Goal: Complete application form: Complete application form

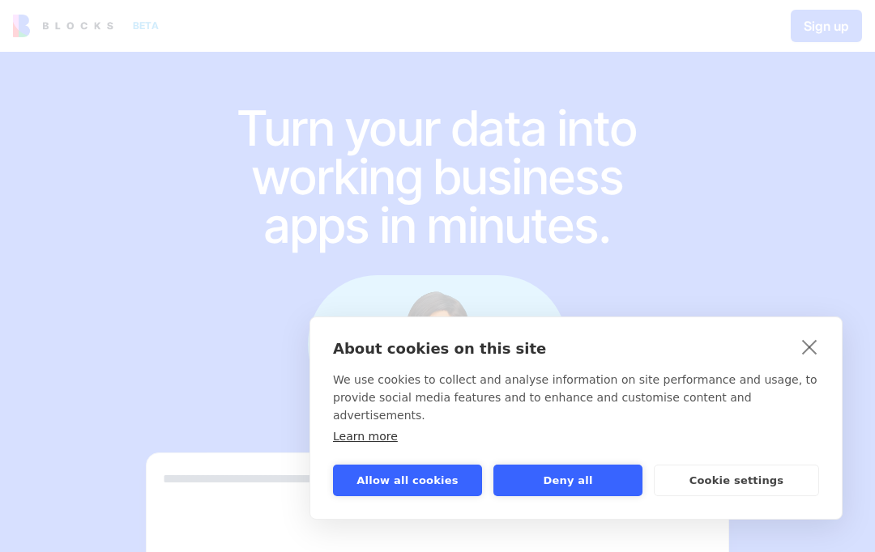
click at [820, 354] on link "close" at bounding box center [809, 347] width 25 height 26
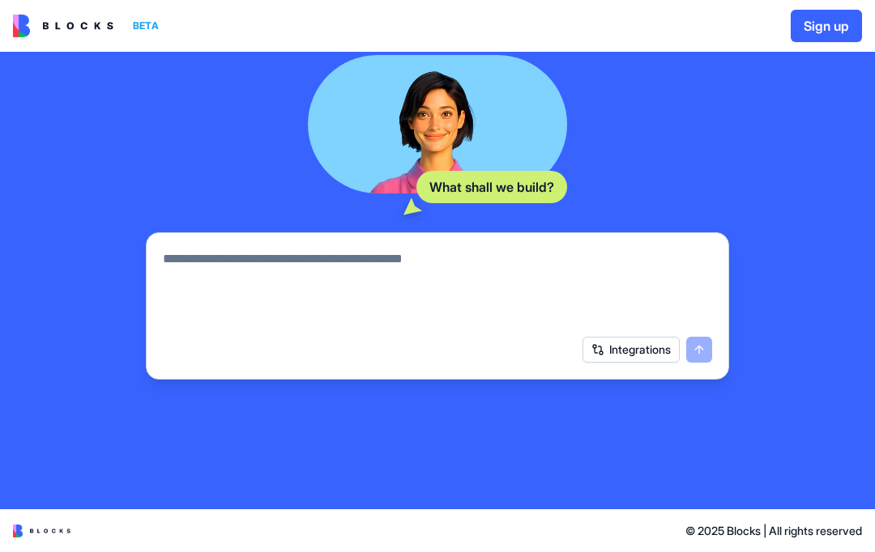
scroll to position [228, 0]
click at [692, 281] on textarea at bounding box center [437, 288] width 549 height 78
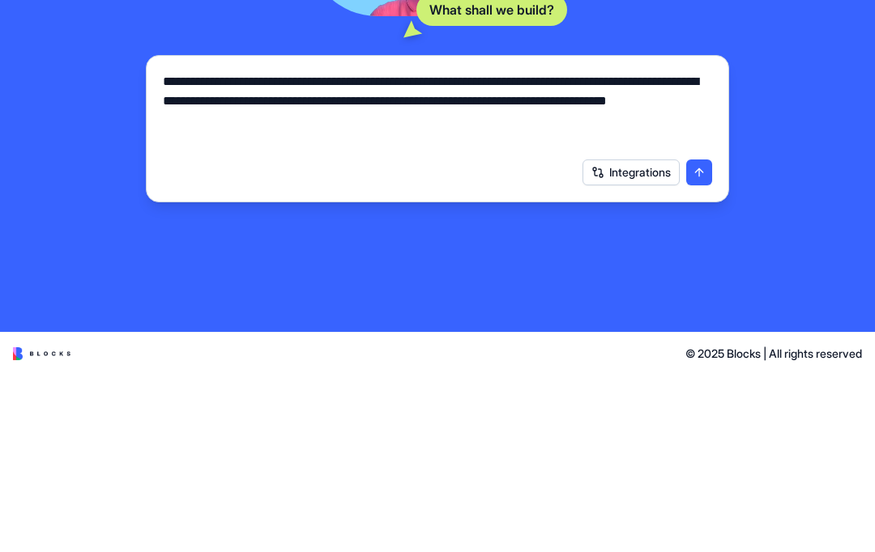
type textarea "**********"
click at [700, 337] on button "submit" at bounding box center [699, 350] width 26 height 26
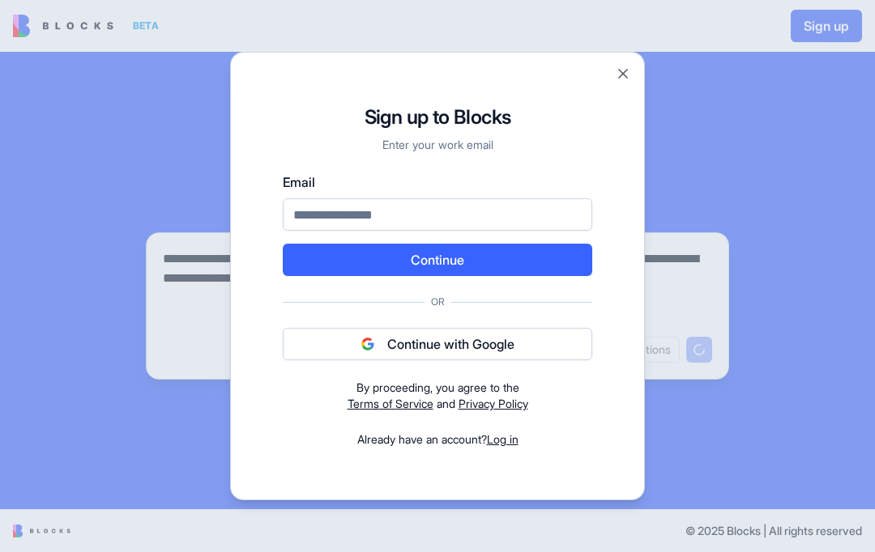
click at [542, 347] on button "Continue with Google" at bounding box center [437, 344] width 309 height 32
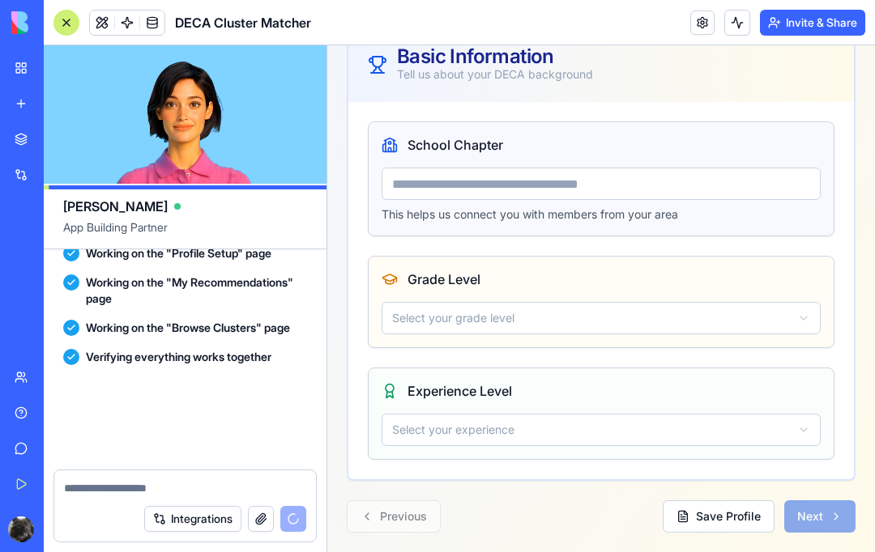
scroll to position [856, 0]
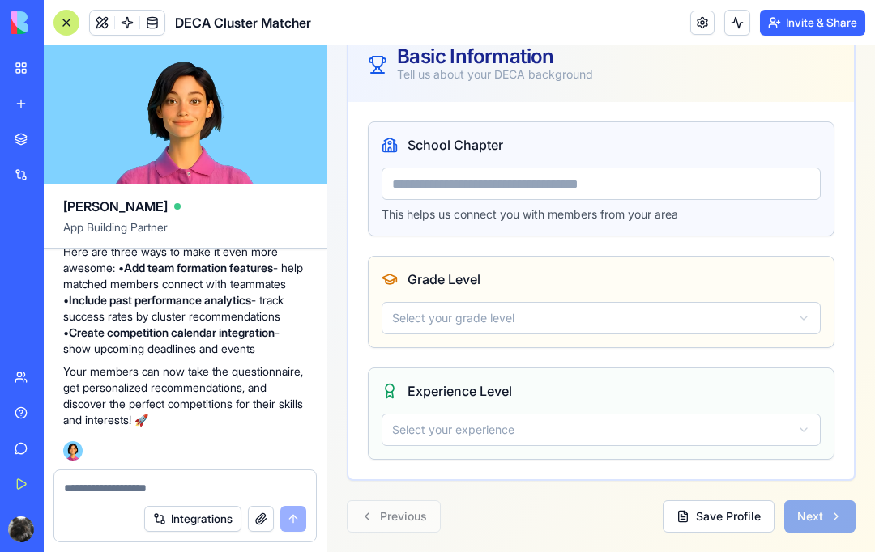
click at [750, 515] on button "Save Profile" at bounding box center [718, 516] width 112 height 32
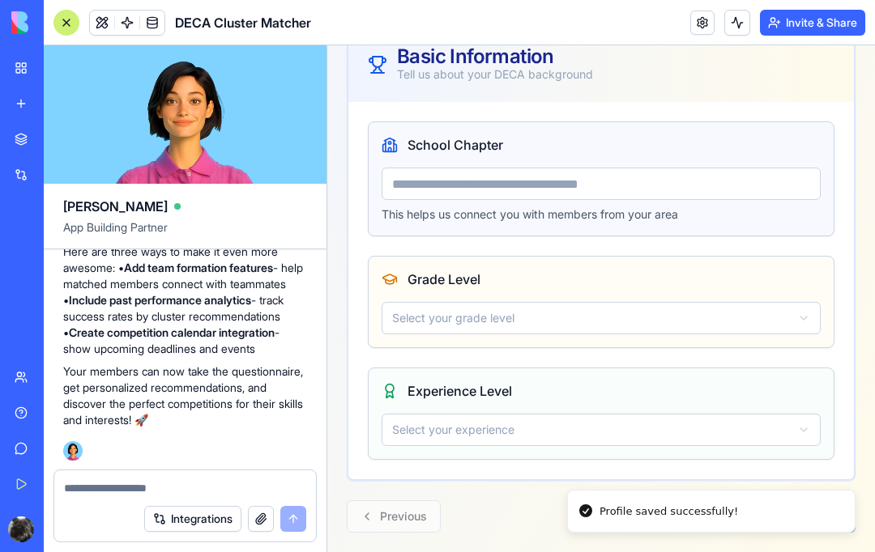
click at [732, 198] on input "School Chapter" at bounding box center [600, 184] width 439 height 32
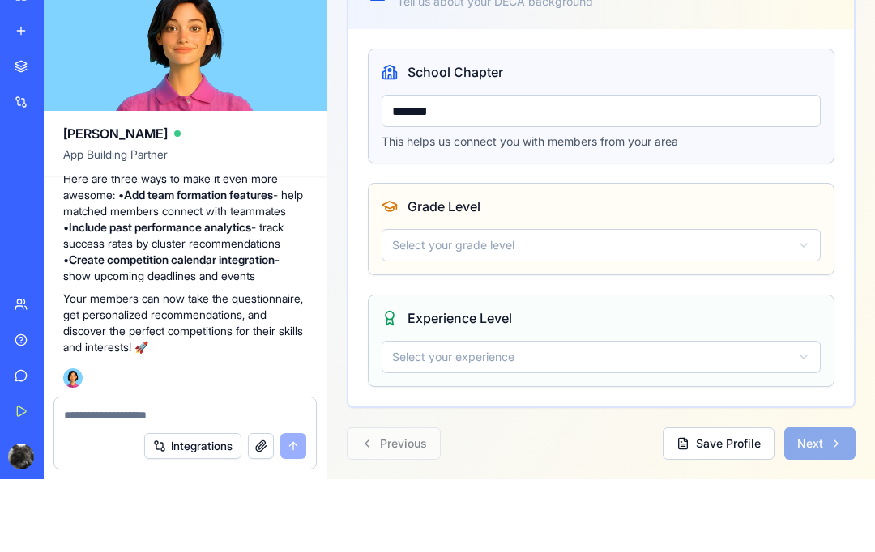
type input "*******"
click at [615, 206] on div "Grade Level" at bounding box center [600, 206] width 439 height 19
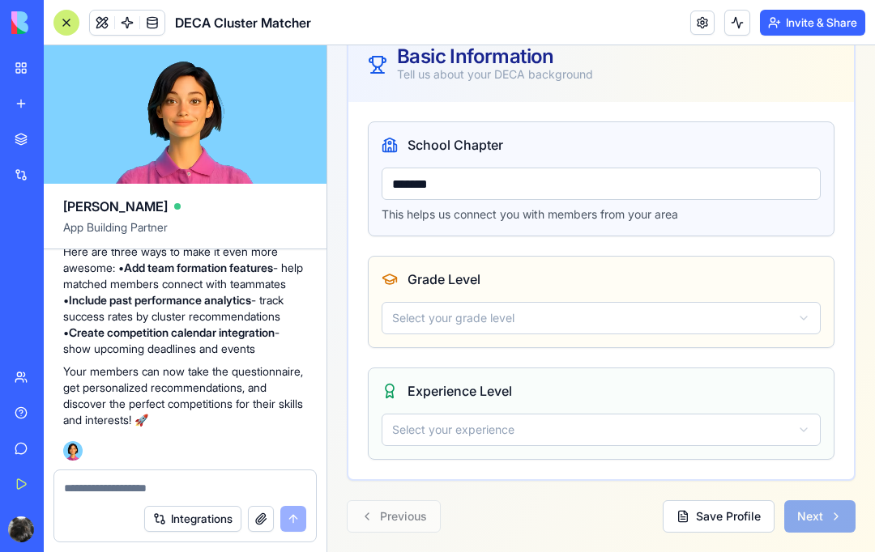
click at [684, 332] on button "Select your grade level" at bounding box center [600, 318] width 439 height 32
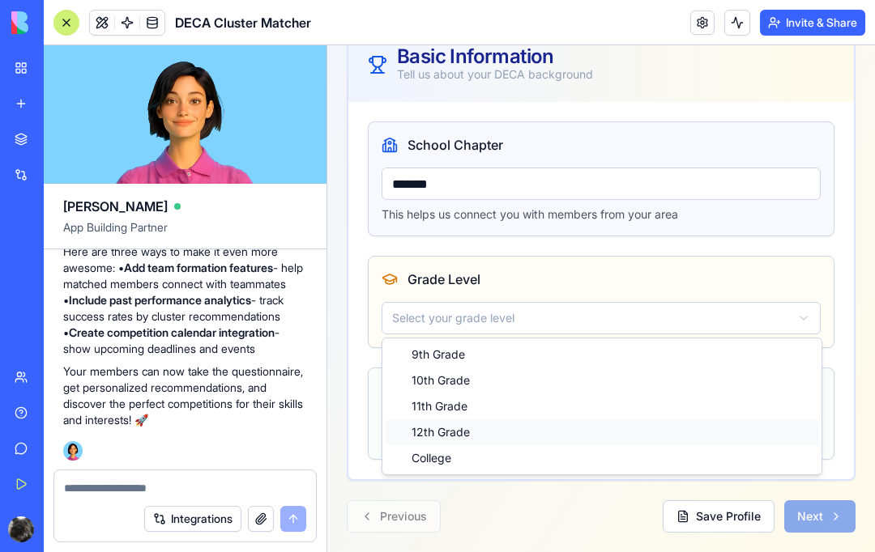
click at [475, 436] on div "12th Grade" at bounding box center [601, 432] width 432 height 26
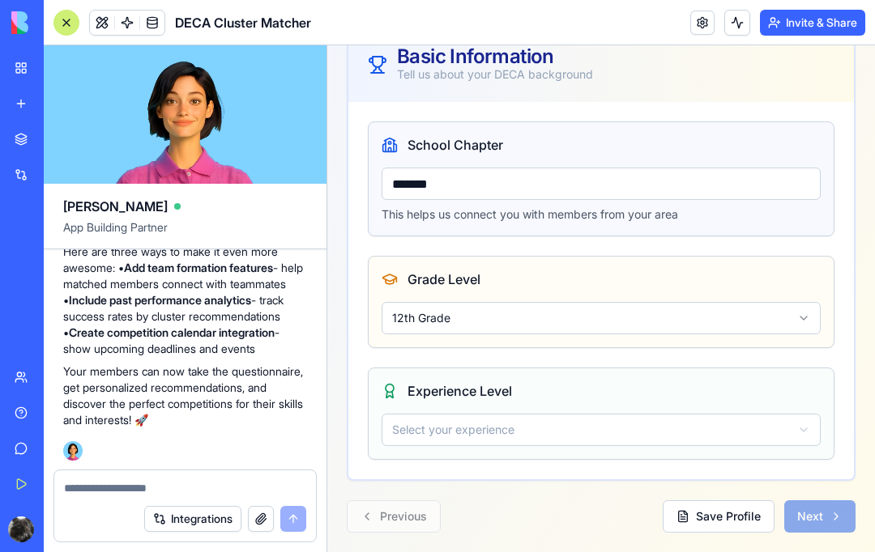
click at [547, 431] on button "Select your experience" at bounding box center [600, 430] width 439 height 32
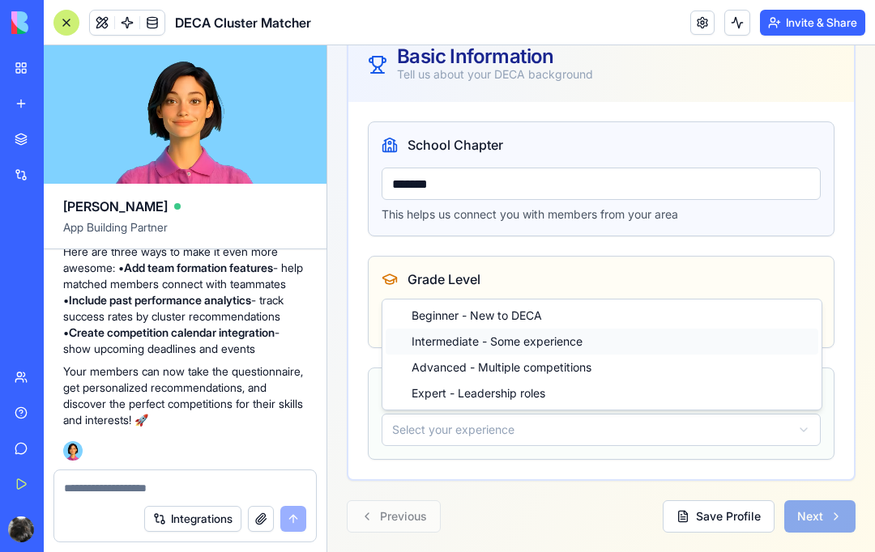
click at [606, 349] on div "Intermediate - Some experience" at bounding box center [601, 342] width 432 height 26
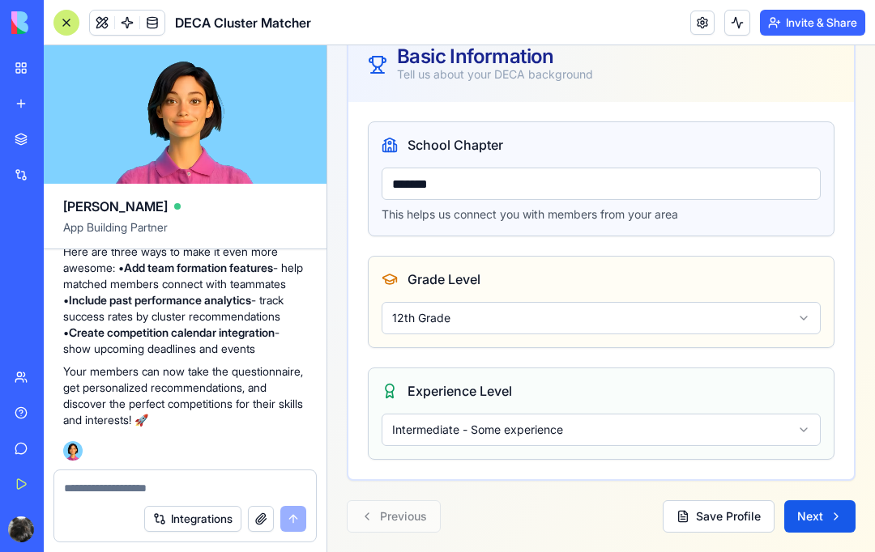
click at [829, 506] on button "Next" at bounding box center [819, 516] width 71 height 32
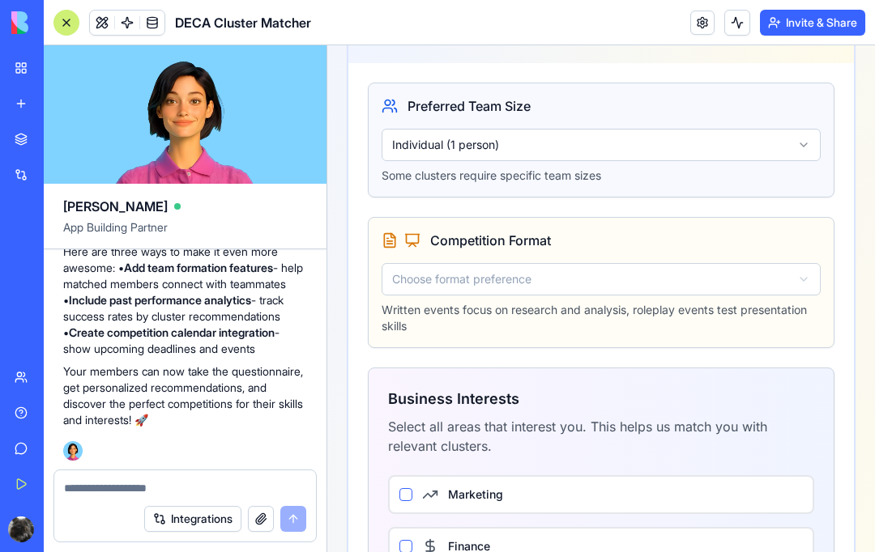
scroll to position [335, 0]
click at [710, 137] on button "Individual (1 person)" at bounding box center [600, 144] width 439 height 32
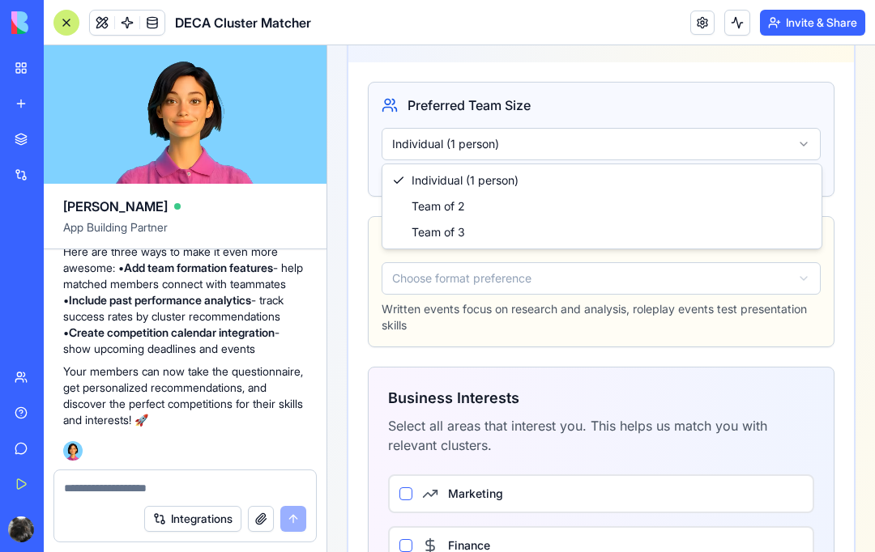
click at [721, 380] on html "Toggle Sidebar Complete Your DECA Profile Help us find the perfect competition …" at bounding box center [600, 297] width 547 height 1175
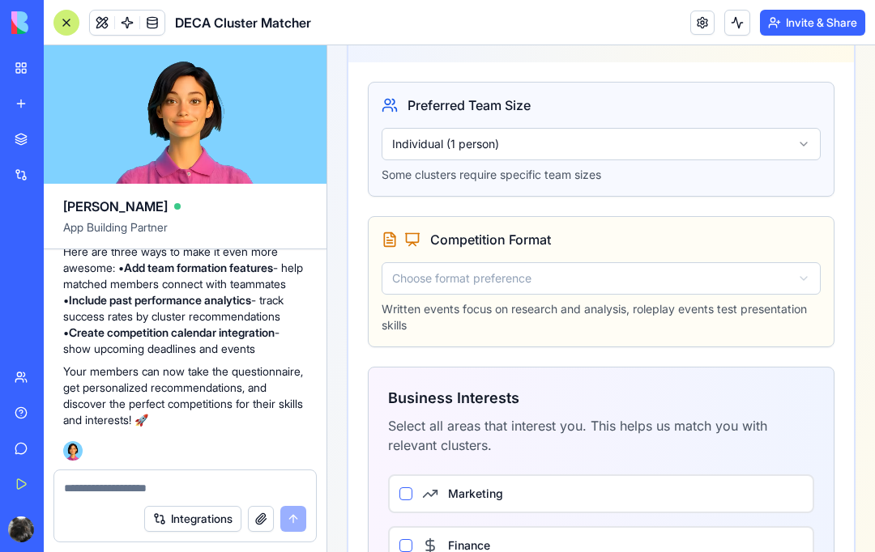
click at [712, 293] on button "Choose format preference" at bounding box center [600, 278] width 439 height 32
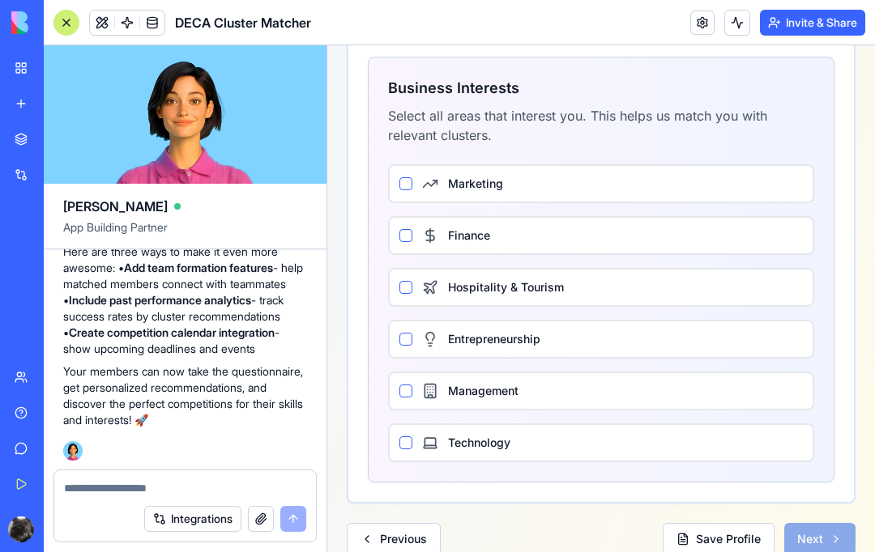
scroll to position [517, 0]
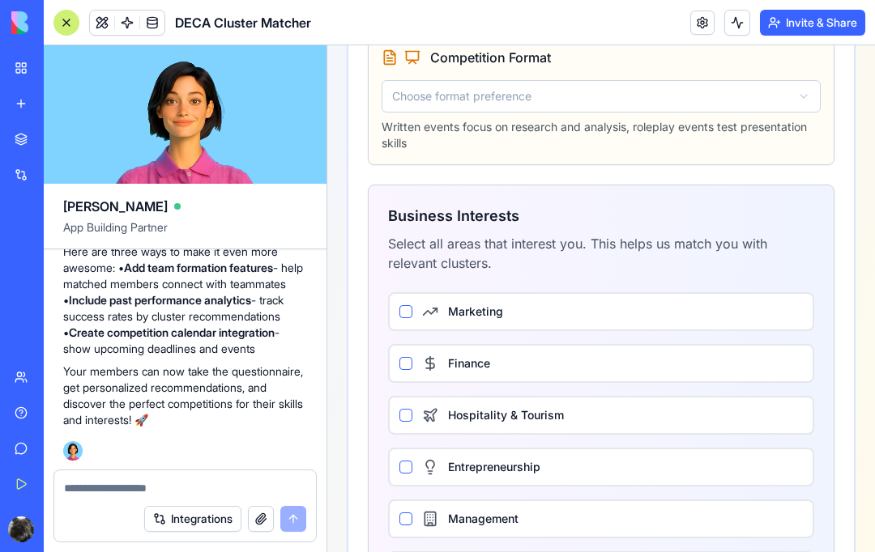
click at [686, 109] on button "Choose format preference" at bounding box center [600, 96] width 439 height 32
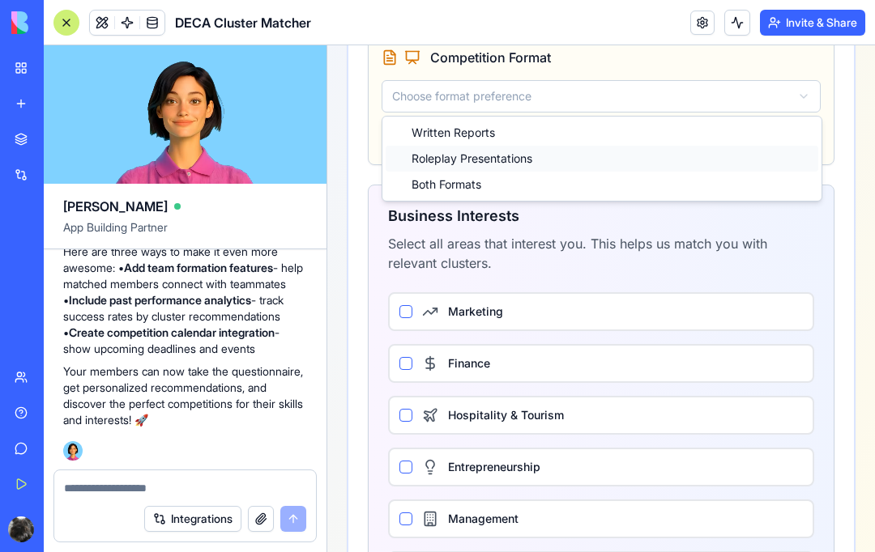
click at [637, 165] on div "Roleplay Presentations" at bounding box center [601, 159] width 432 height 26
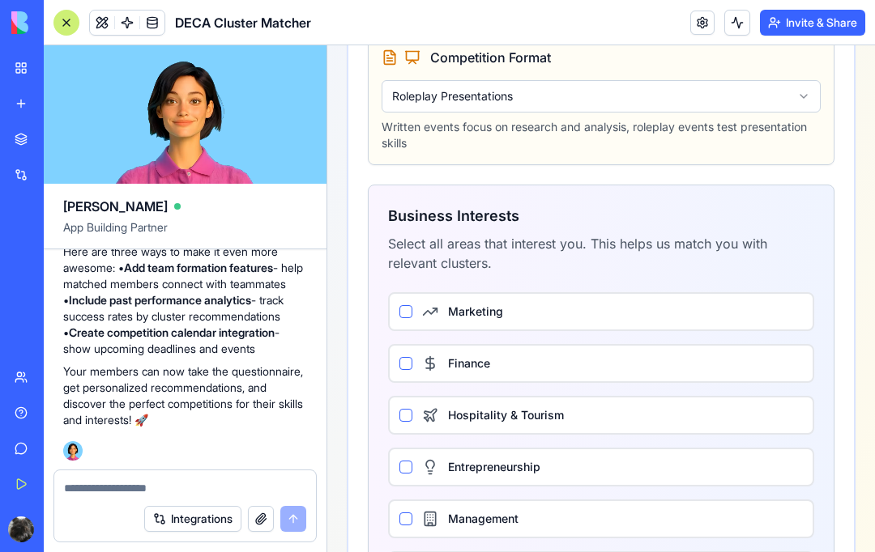
click at [691, 84] on button "Roleplay Presentations" at bounding box center [600, 96] width 439 height 32
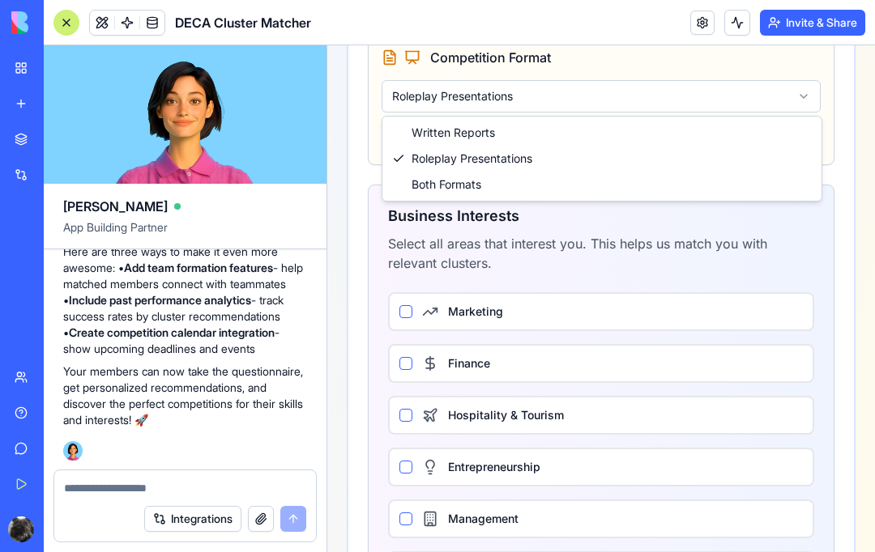
click at [651, 236] on html "Toggle Sidebar Complete Your DECA Profile Help us find the perfect competition …" at bounding box center [600, 115] width 547 height 1175
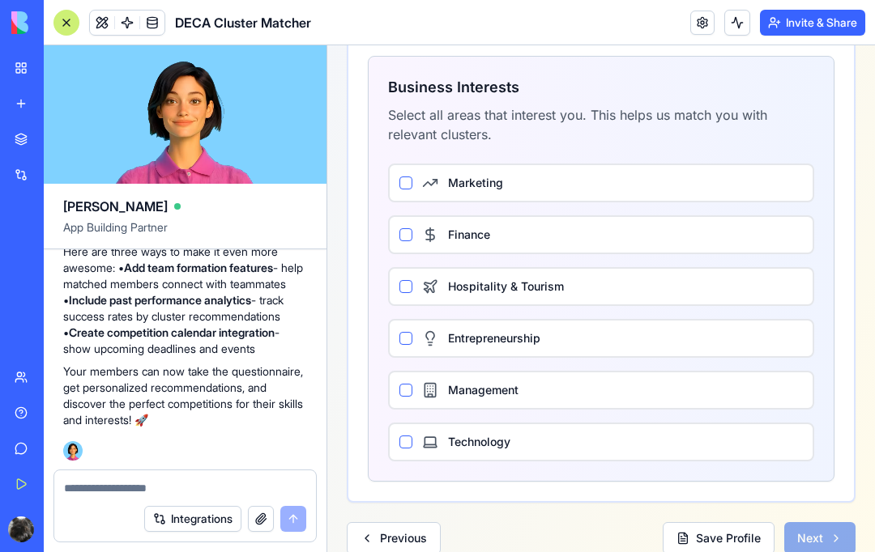
scroll to position [649, 0]
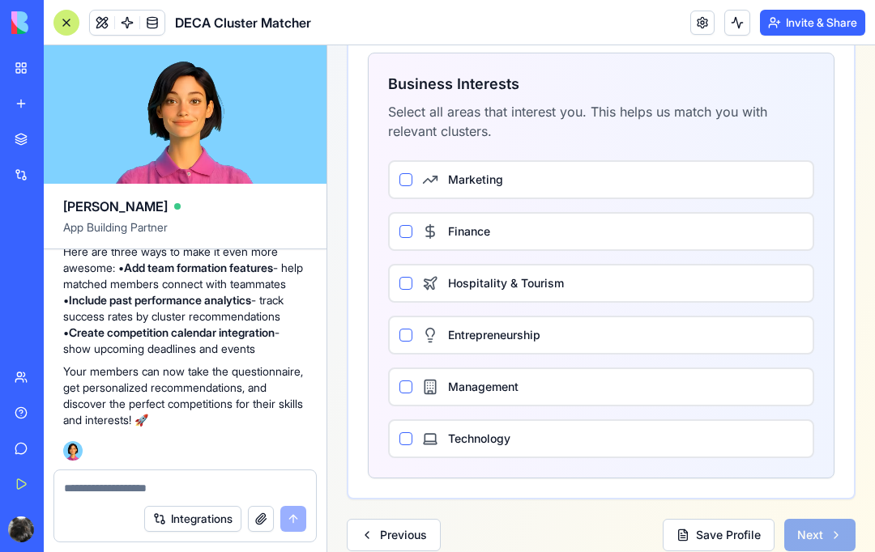
click at [663, 187] on label "Marketing" at bounding box center [625, 180] width 355 height 16
click at [412, 186] on button "Marketing" at bounding box center [405, 179] width 13 height 13
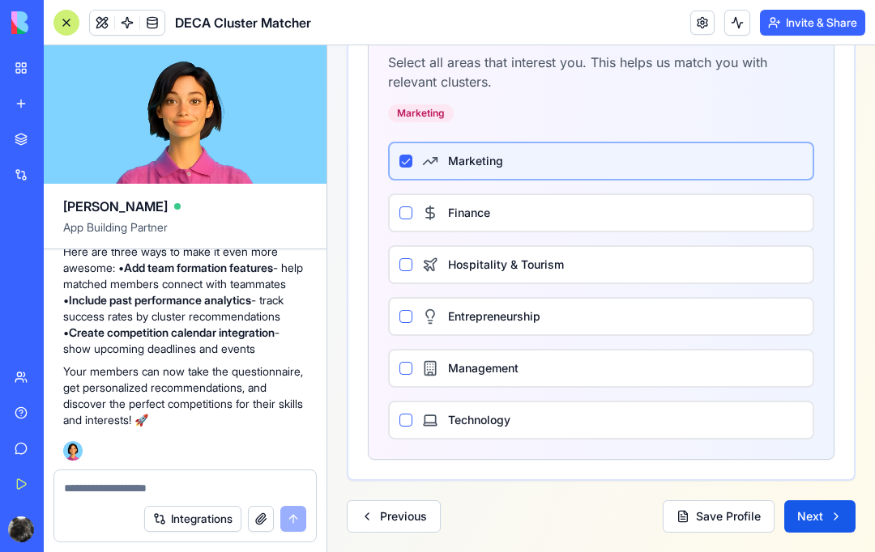
click at [832, 522] on button "Next" at bounding box center [819, 516] width 71 height 32
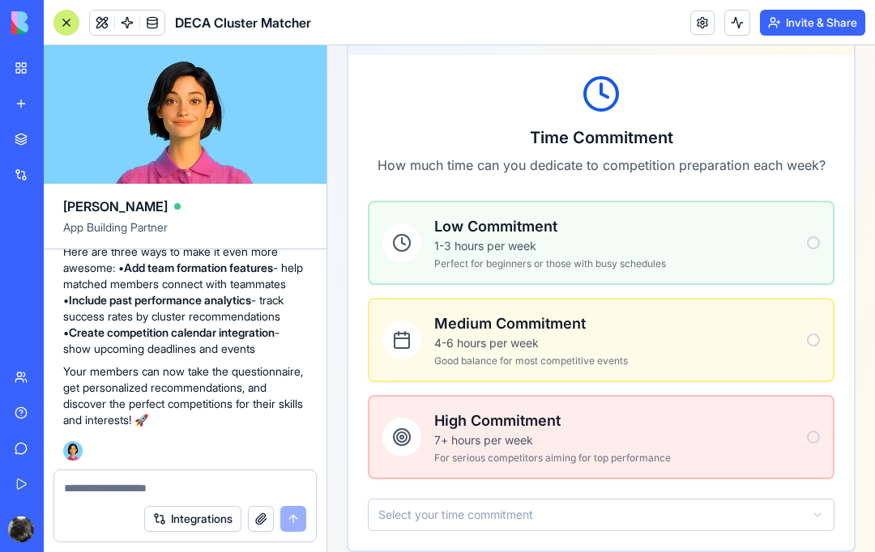
scroll to position [346, 0]
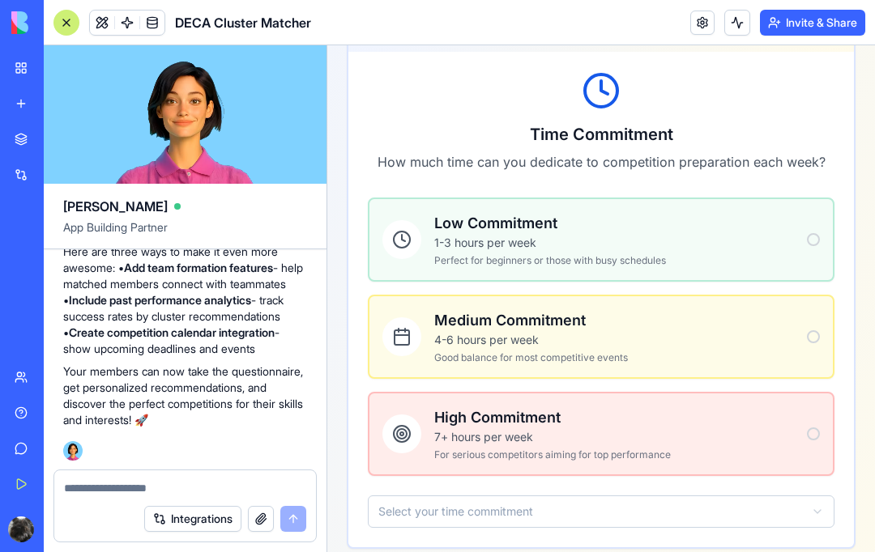
click at [651, 235] on p "1-3 hours per week" at bounding box center [614, 243] width 360 height 16
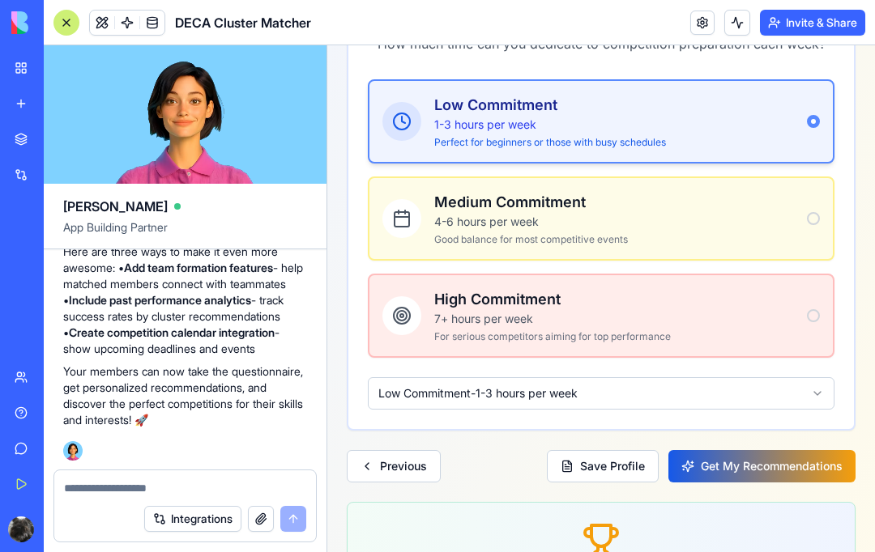
scroll to position [491, 0]
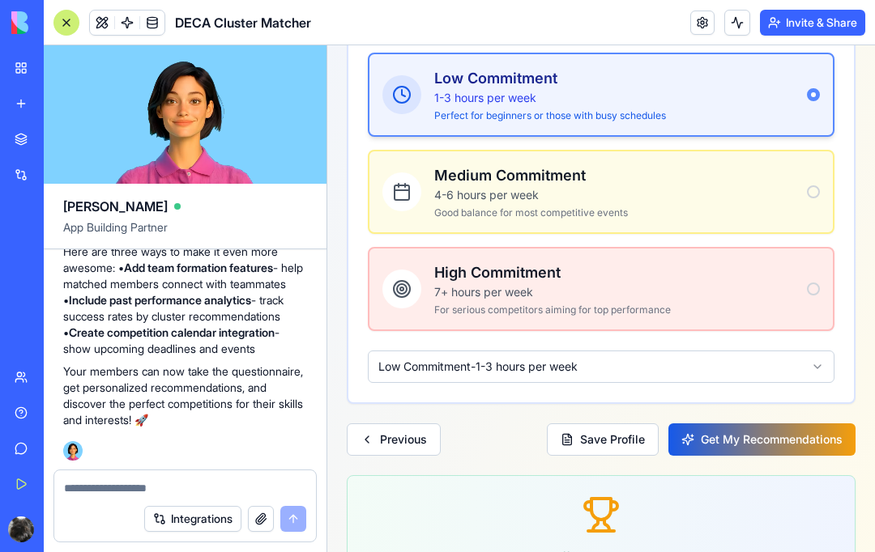
click at [752, 424] on button "Get My Recommendations" at bounding box center [761, 440] width 187 height 32
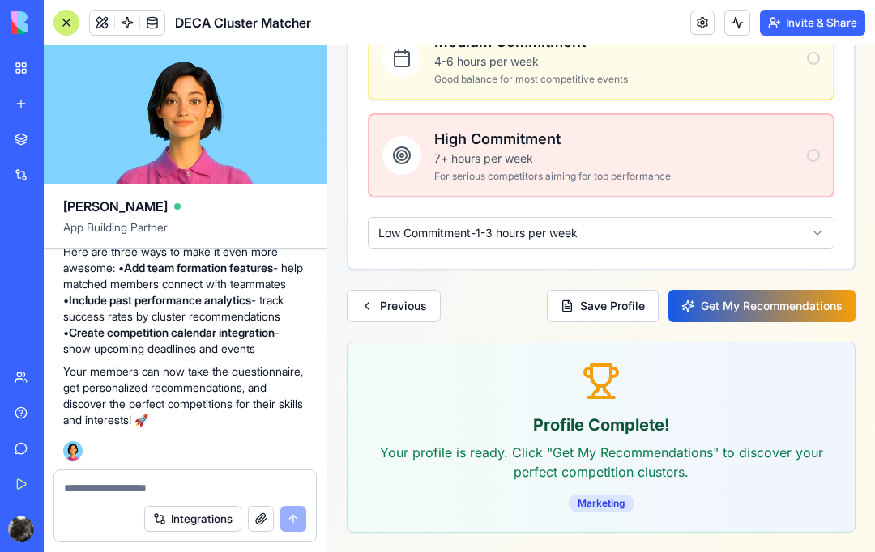
scroll to position [624, 0]
click at [788, 292] on button "Get My Recommendations" at bounding box center [761, 306] width 187 height 32
